Goal: Task Accomplishment & Management: Manage account settings

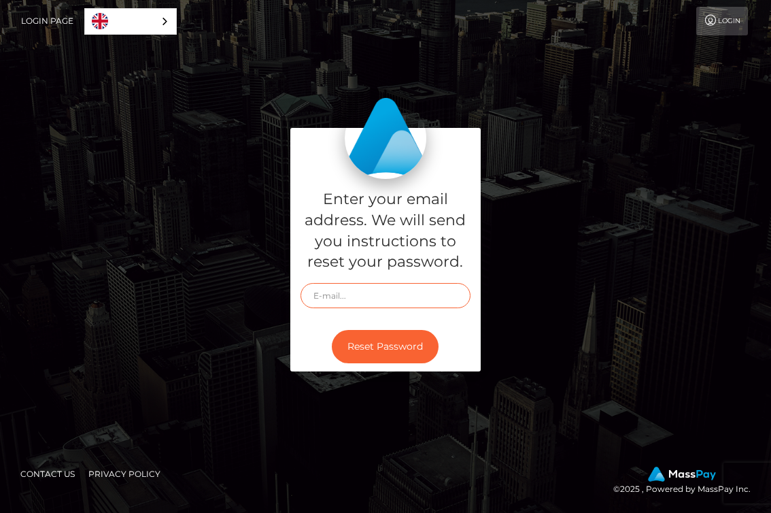
click at [378, 291] on input "text" at bounding box center [385, 295] width 170 height 25
type input "[EMAIL_ADDRESS][DOMAIN_NAME]"
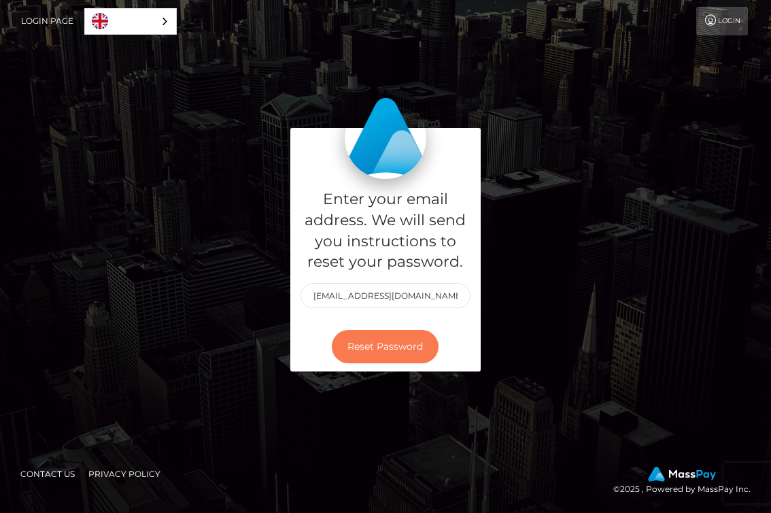
click at [382, 341] on button "Reset Password" at bounding box center [385, 346] width 107 height 33
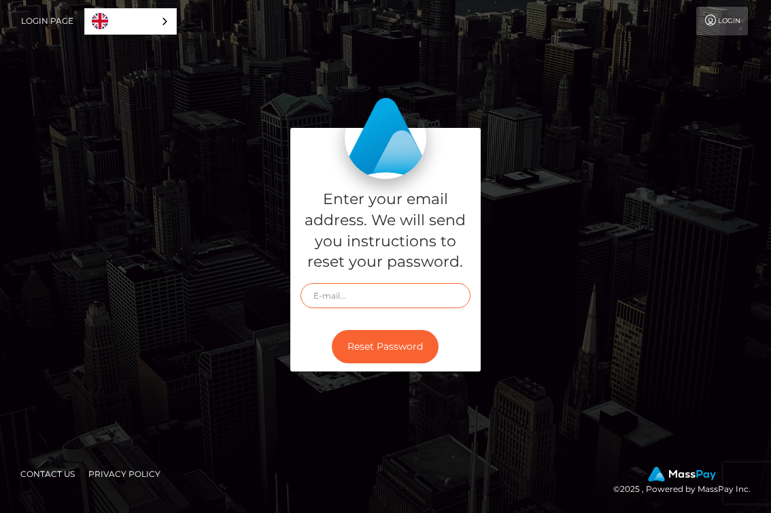
click at [398, 292] on input "text" at bounding box center [385, 295] width 170 height 25
type input "[EMAIL_ADDRESS][DOMAIN_NAME]"
click at [432, 298] on input "[EMAIL_ADDRESS][DOMAIN_NAME]" at bounding box center [385, 295] width 170 height 25
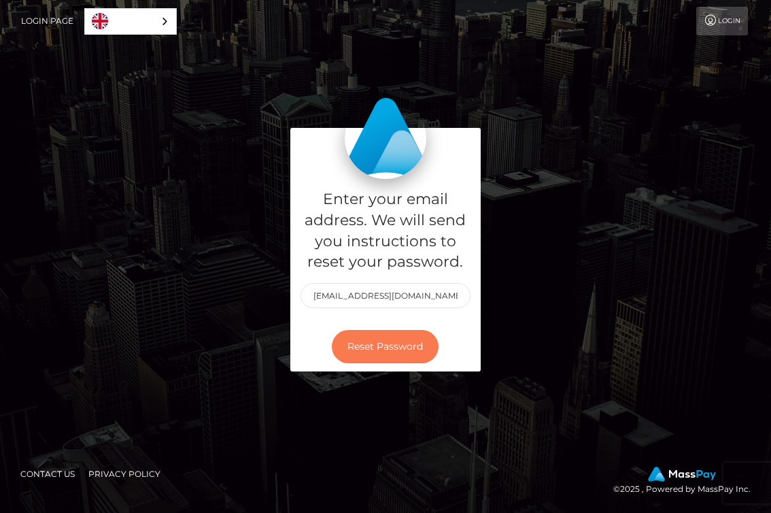
click at [419, 341] on button "Reset Password" at bounding box center [385, 346] width 107 height 33
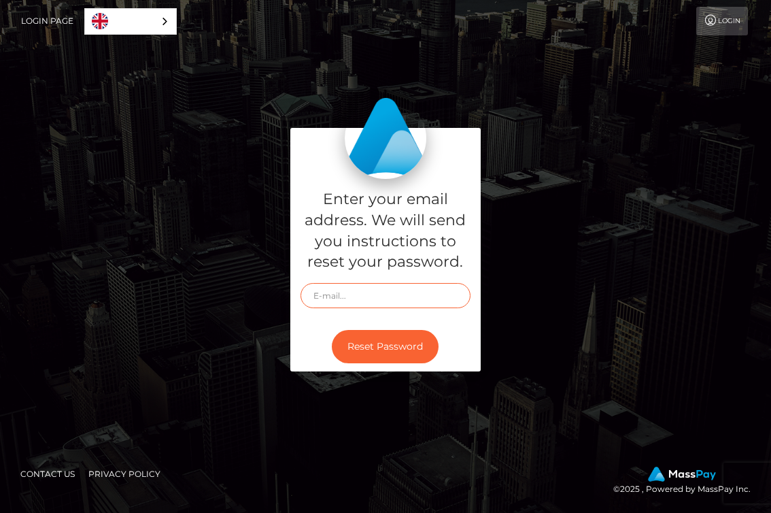
click at [409, 297] on input "text" at bounding box center [385, 295] width 170 height 25
type input "brittanyboyko@gmail.com"
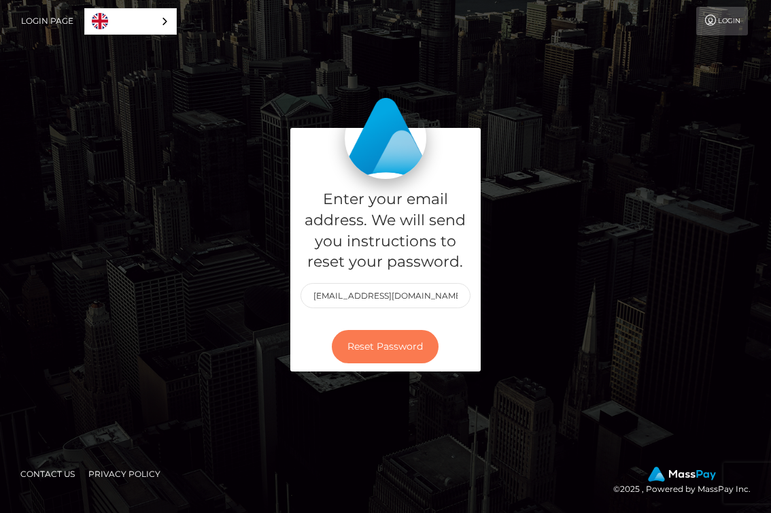
click at [398, 343] on button "Reset Password" at bounding box center [385, 346] width 107 height 33
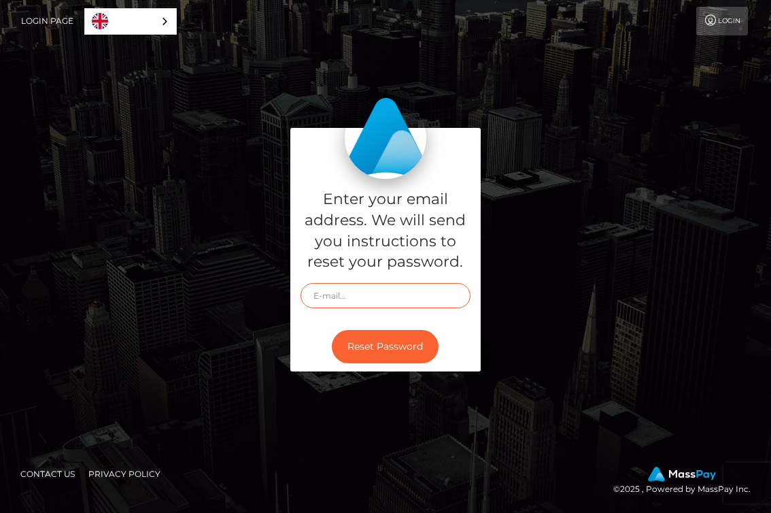
click at [424, 294] on input "text" at bounding box center [385, 295] width 170 height 25
type input "brittanyboyko@gmail.com"
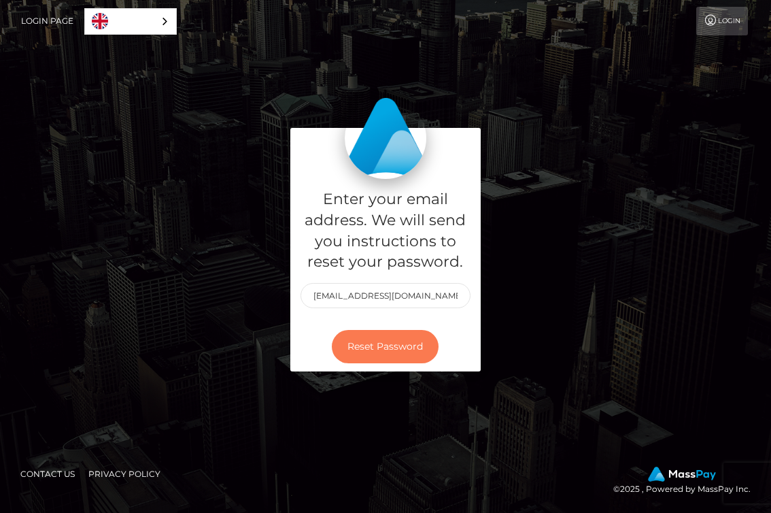
click at [398, 337] on button "Reset Password" at bounding box center [385, 346] width 107 height 33
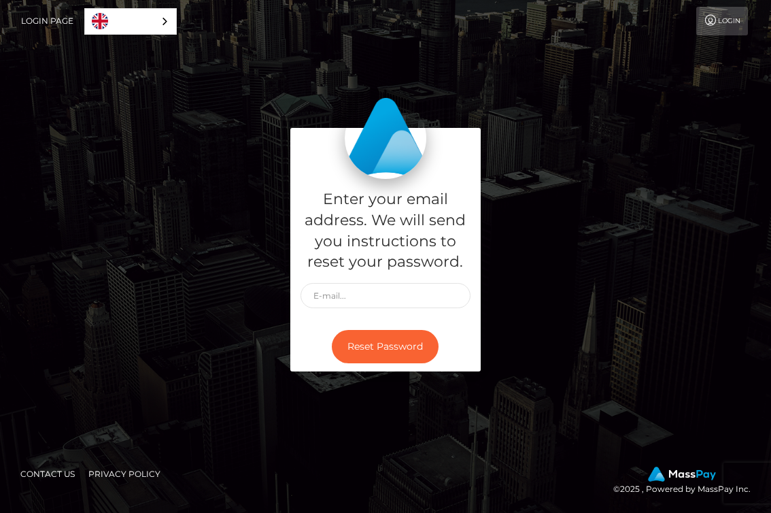
click at [351, 277] on div "Enter your email address. We will send you instructions to reset your password." at bounding box center [385, 250] width 190 height 143
click at [351, 292] on input "text" at bounding box center [385, 295] width 170 height 25
type input "brittanyboyko@gmail.com"
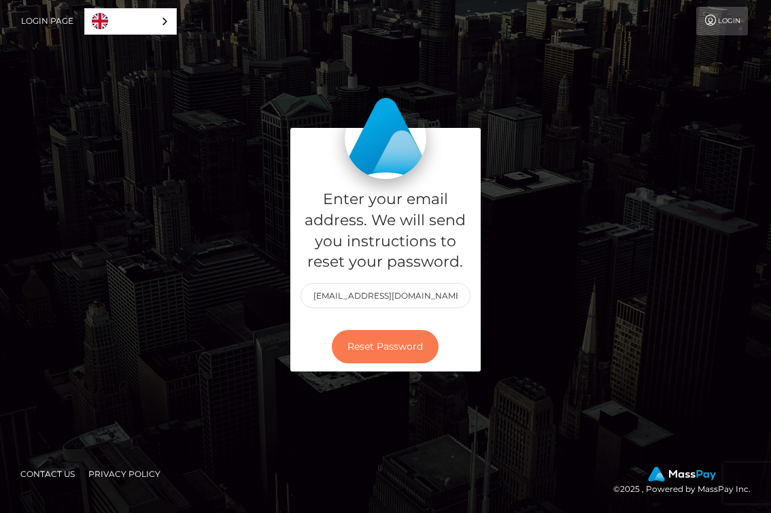
click at [356, 344] on button "Reset Password" at bounding box center [385, 346] width 107 height 33
